Goal: Transaction & Acquisition: Purchase product/service

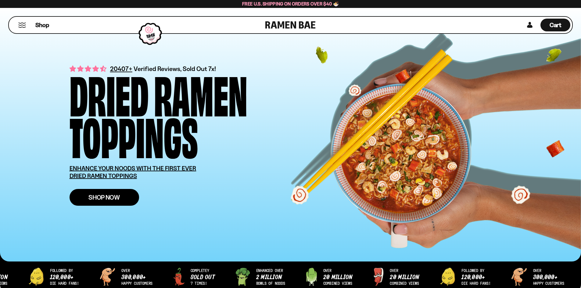
click at [117, 198] on span "Shop Now" at bounding box center [103, 197] width 31 height 6
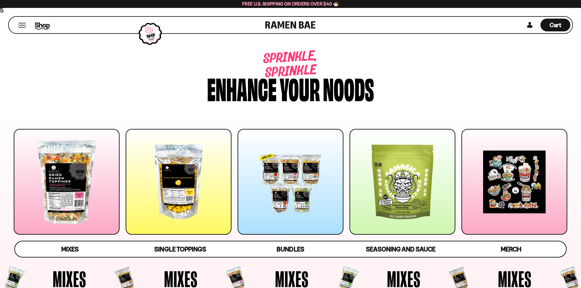
click at [44, 24] on span "Shop" at bounding box center [42, 24] width 15 height 9
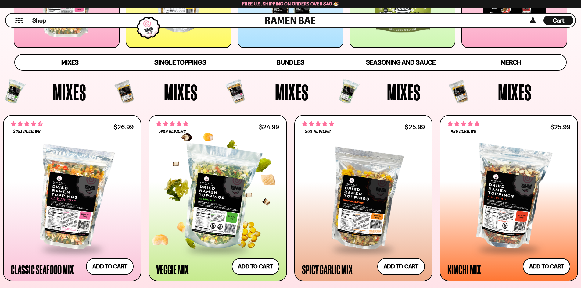
scroll to position [244, 0]
